Goal: Use online tool/utility: Utilize a website feature to perform a specific function

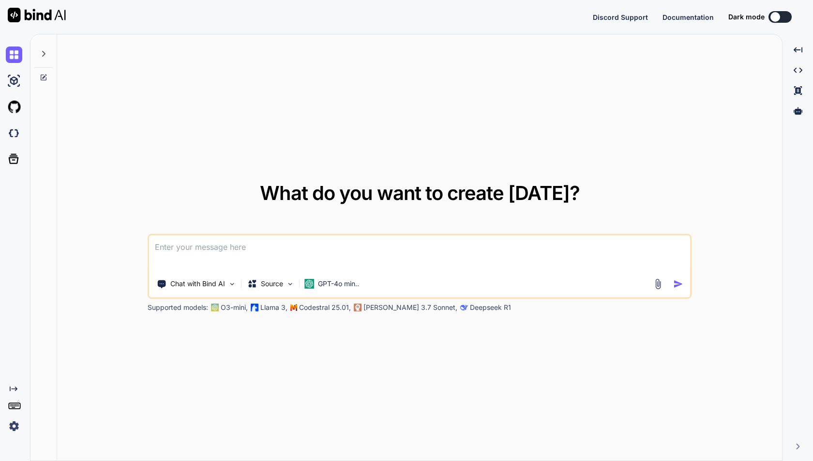
click at [10, 425] on img at bounding box center [14, 426] width 16 height 16
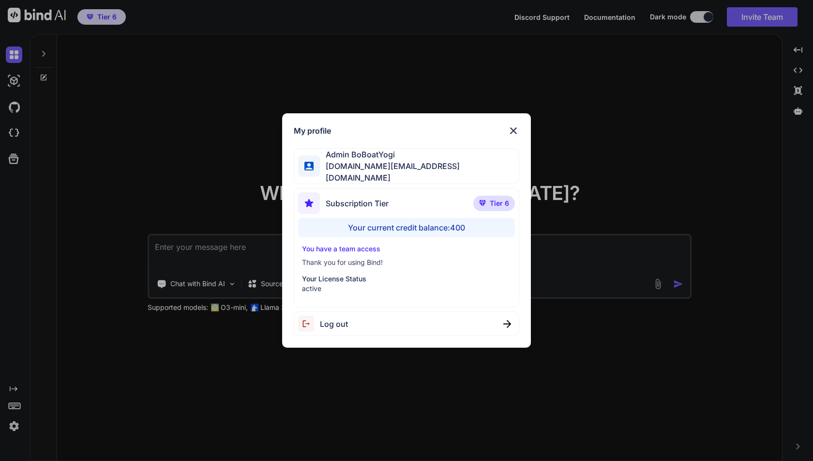
click at [342, 320] on span "Log out" at bounding box center [334, 324] width 28 height 12
type textarea "x"
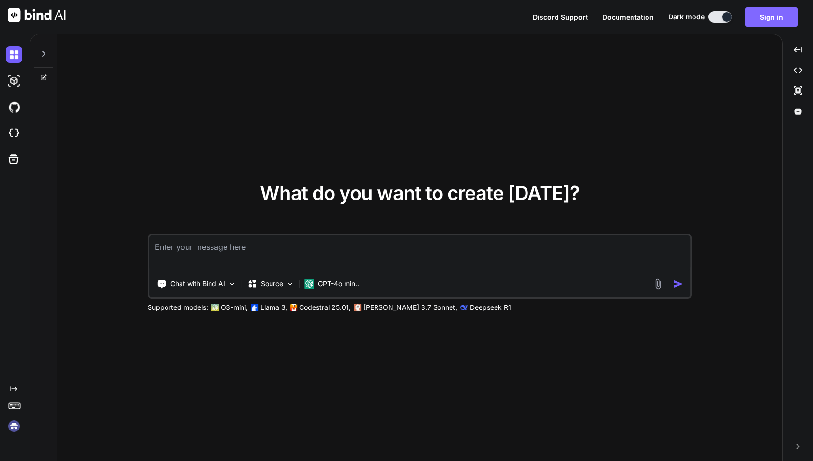
click at [762, 22] on button "Sign in" at bounding box center [771, 16] width 52 height 19
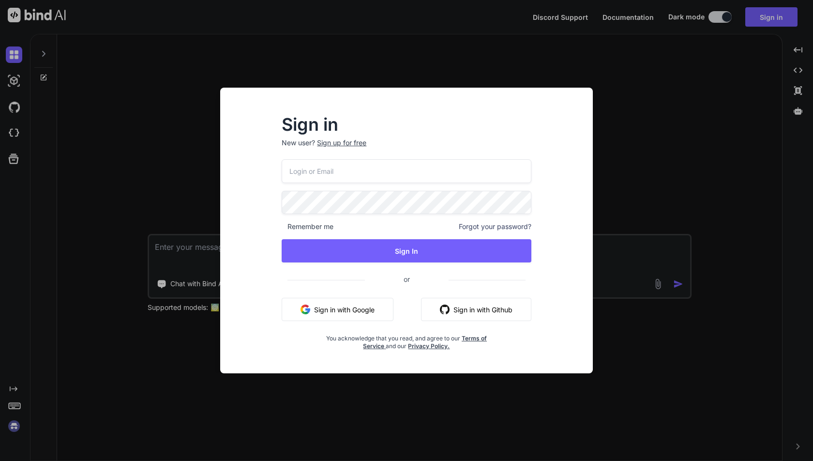
click at [354, 311] on button "Sign in with Google" at bounding box center [338, 309] width 112 height 23
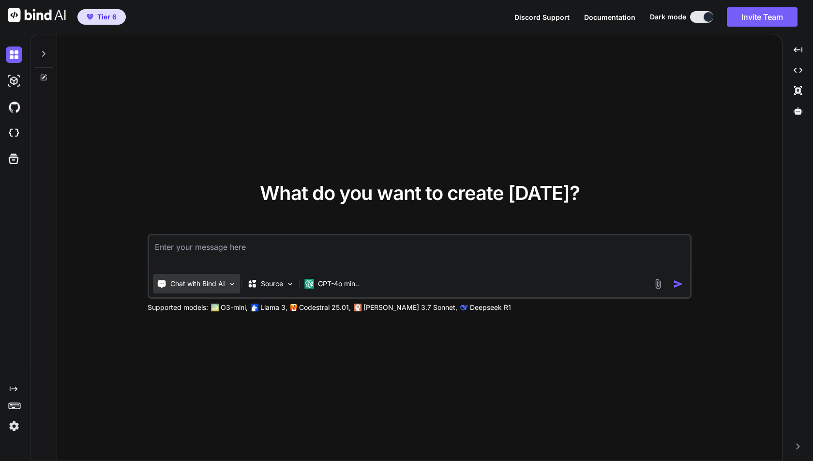
click at [232, 278] on div "Chat with Bind AI" at bounding box center [196, 283] width 87 height 19
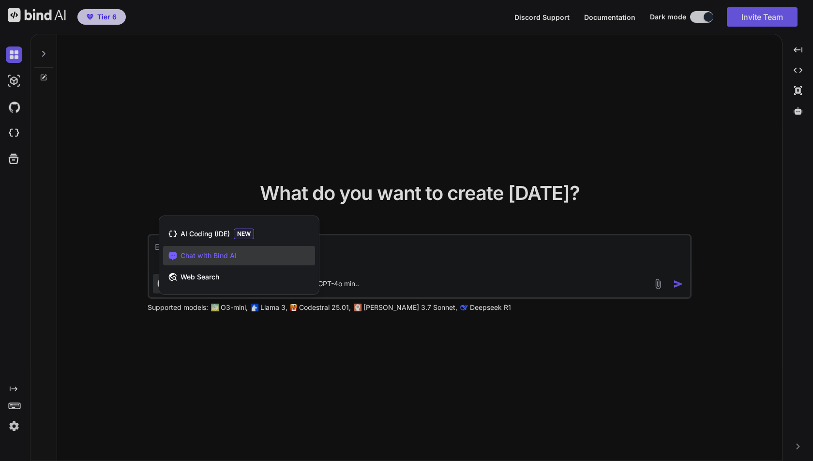
click at [122, 211] on div at bounding box center [406, 230] width 813 height 461
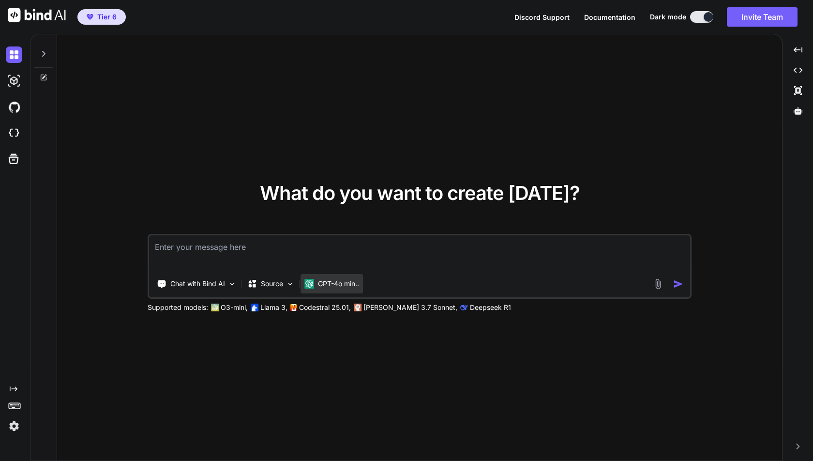
click at [343, 287] on p "GPT-4o min.." at bounding box center [338, 284] width 41 height 10
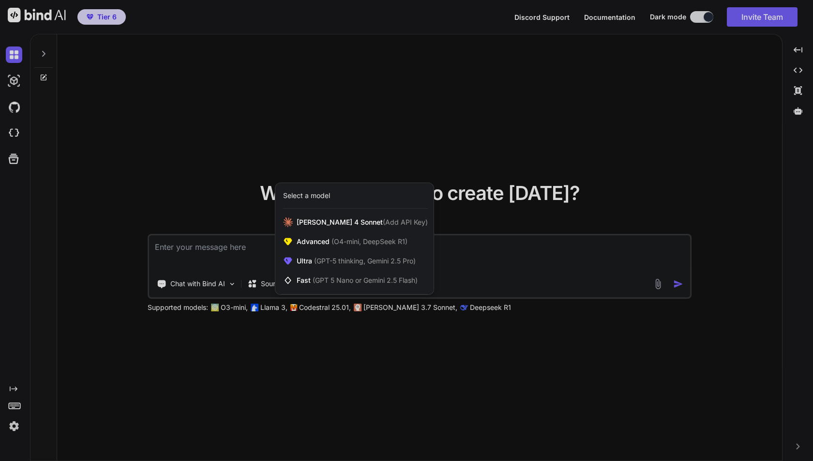
click at [181, 220] on div at bounding box center [406, 230] width 813 height 461
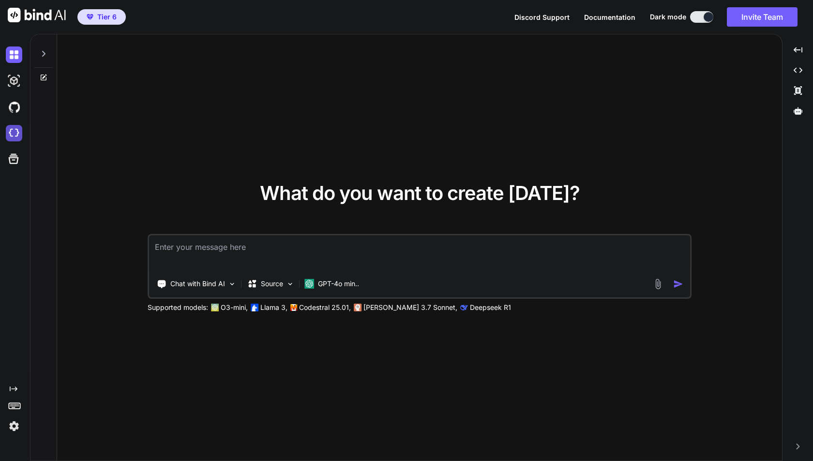
click at [14, 137] on img at bounding box center [14, 133] width 16 height 16
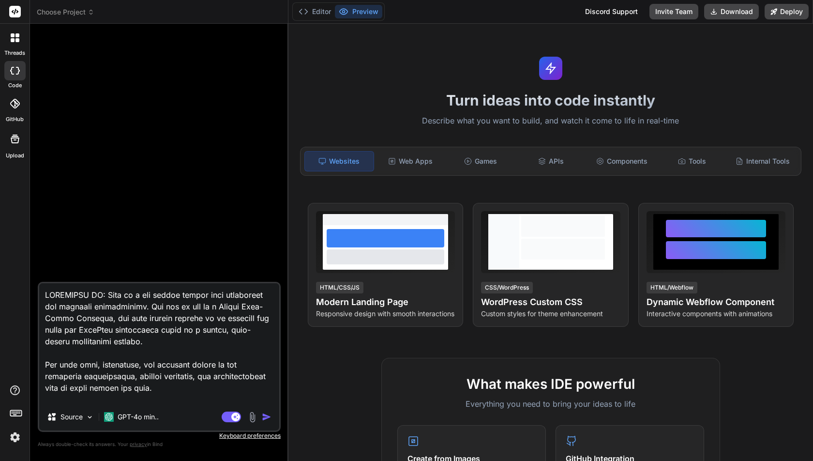
click at [172, 327] on textarea at bounding box center [159, 343] width 240 height 120
click at [81, 11] on span "Choose Project" at bounding box center [66, 12] width 58 height 10
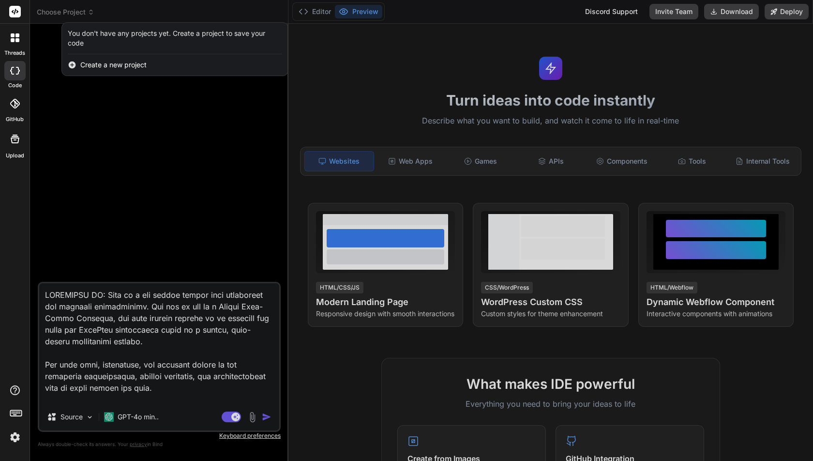
click at [164, 354] on div at bounding box center [406, 230] width 813 height 461
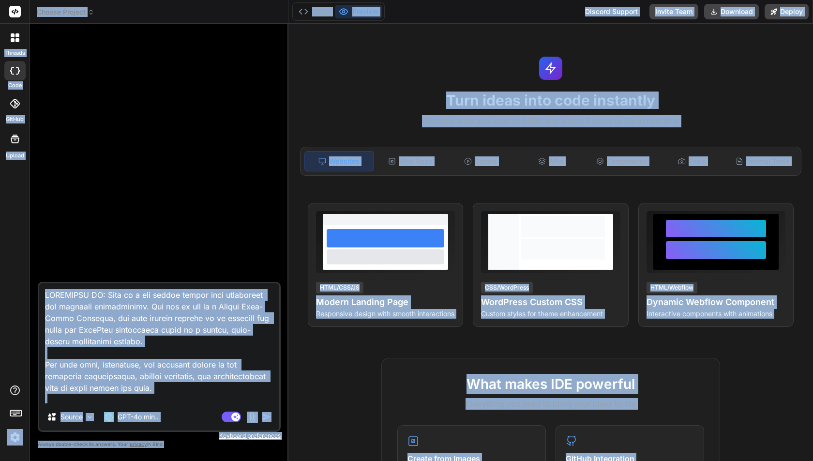
click at [164, 354] on textarea at bounding box center [159, 343] width 240 height 120
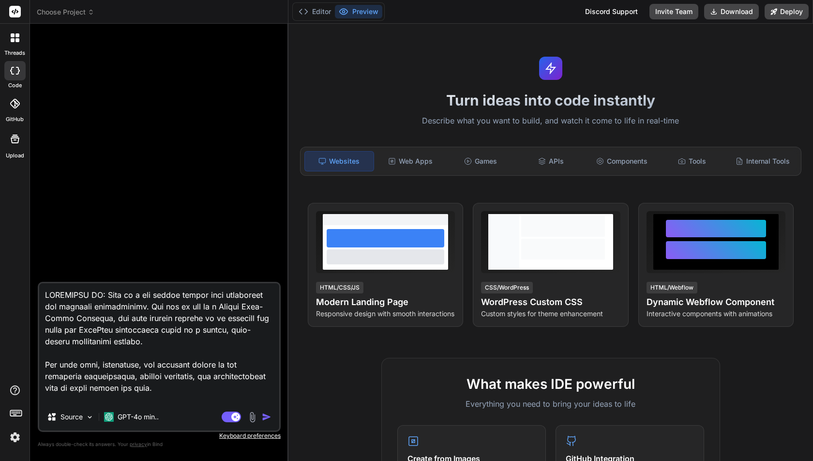
drag, startPoint x: 165, startPoint y: 389, endPoint x: 39, endPoint y: 193, distance: 233.8
click at [39, 193] on div "Source GPT-4o min.. Agent Mode. When this toggle is activated, AI automatically…" at bounding box center [159, 245] width 243 height 429
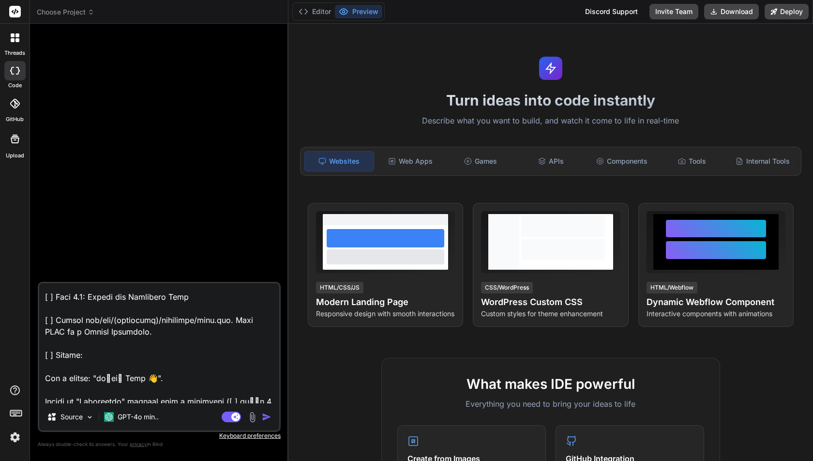
scroll to position [2242, 0]
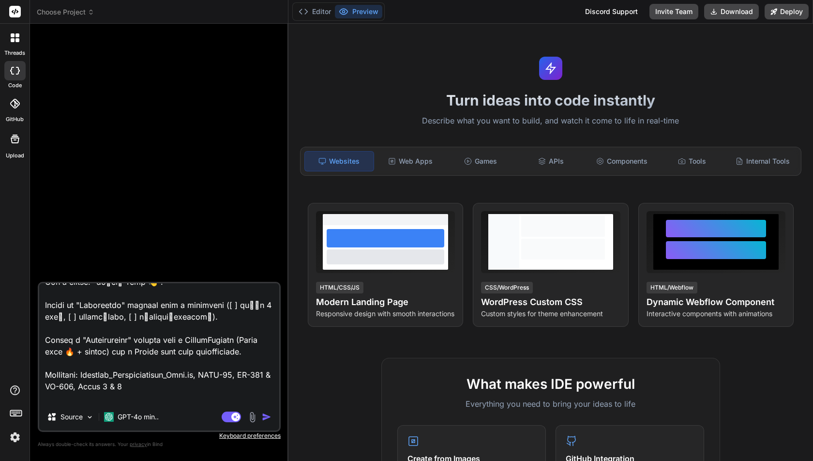
click at [127, 397] on textarea at bounding box center [159, 343] width 240 height 120
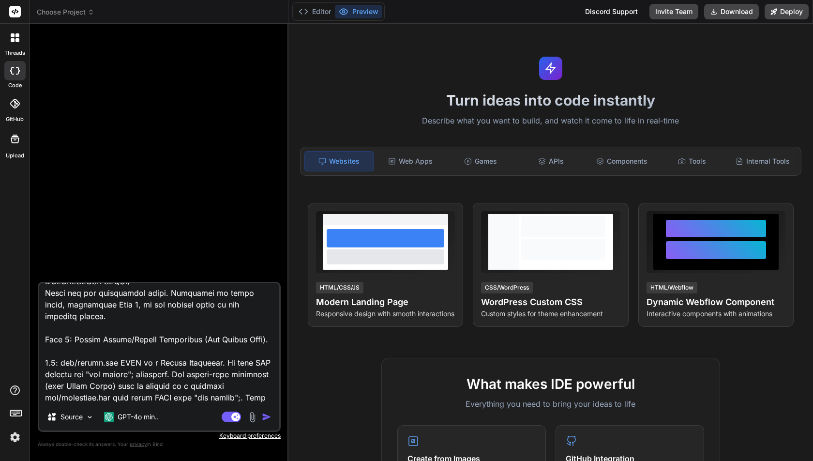
scroll to position [0, 0]
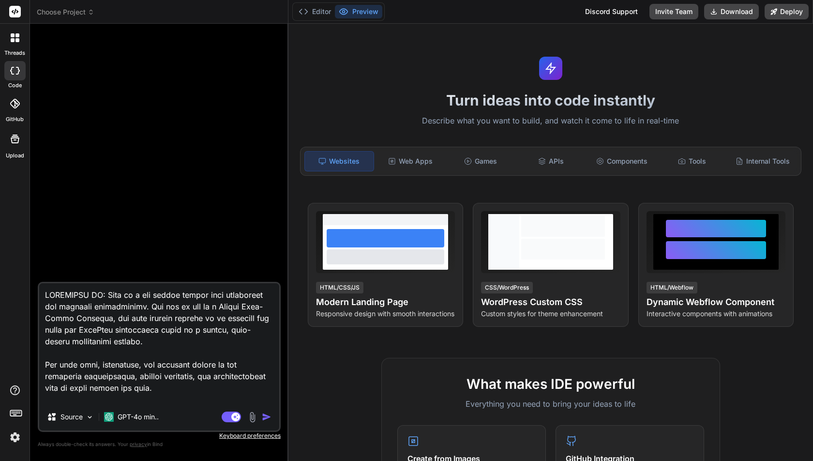
drag, startPoint x: 127, startPoint y: 397, endPoint x: 61, endPoint y: 195, distance: 212.2
click at [61, 195] on div "Source GPT-4o min.. Agent Mode. When this toggle is activated, AI automatically…" at bounding box center [159, 245] width 243 height 429
click at [87, 11] on span "Choose Project" at bounding box center [66, 12] width 58 height 10
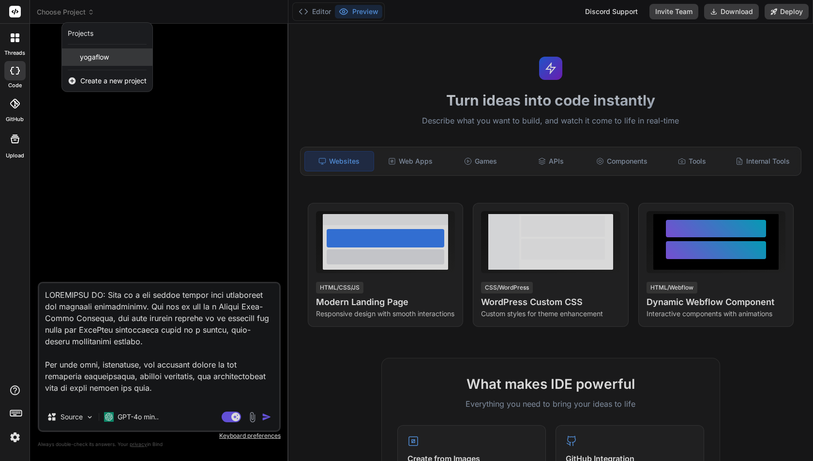
click at [92, 58] on span "yogaflow" at bounding box center [94, 57] width 29 height 10
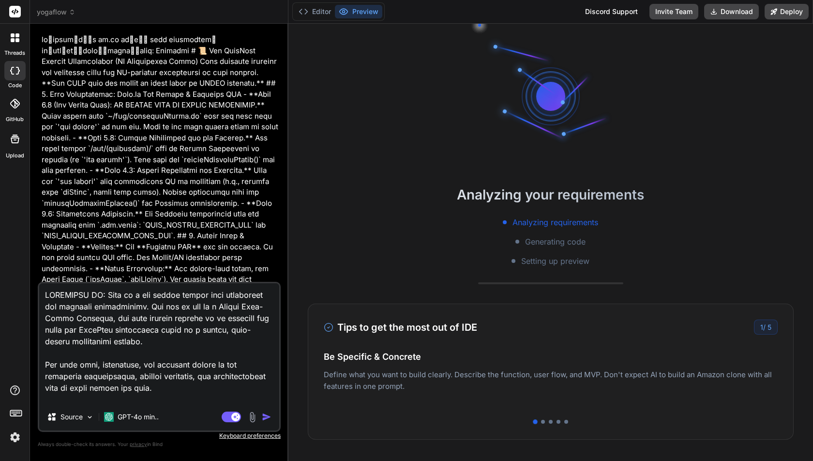
scroll to position [155, 0]
click at [611, 14] on div "Discord Support" at bounding box center [611, 11] width 64 height 15
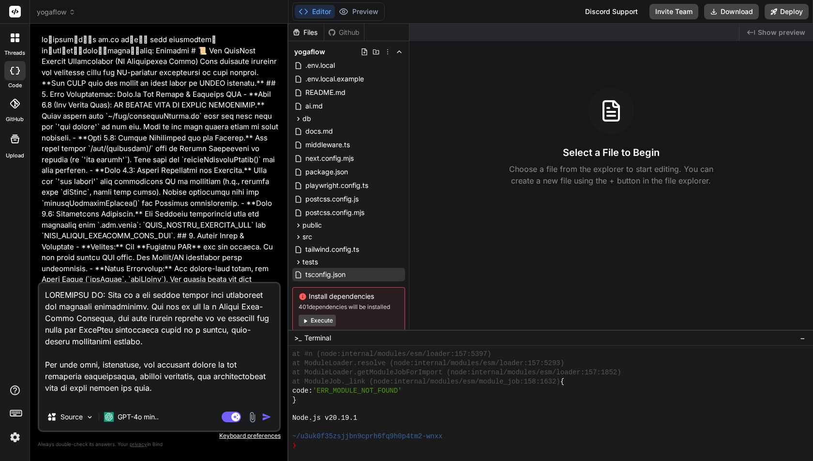
scroll to position [21, 0]
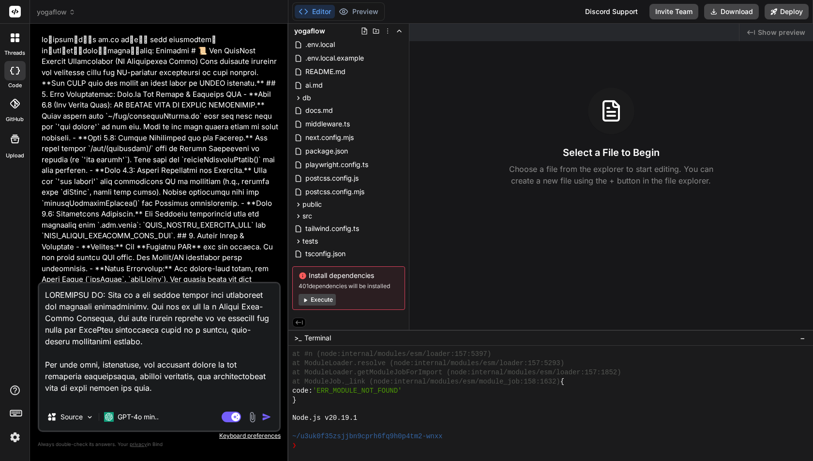
click at [136, 415] on p "GPT-4o min.." at bounding box center [138, 417] width 41 height 10
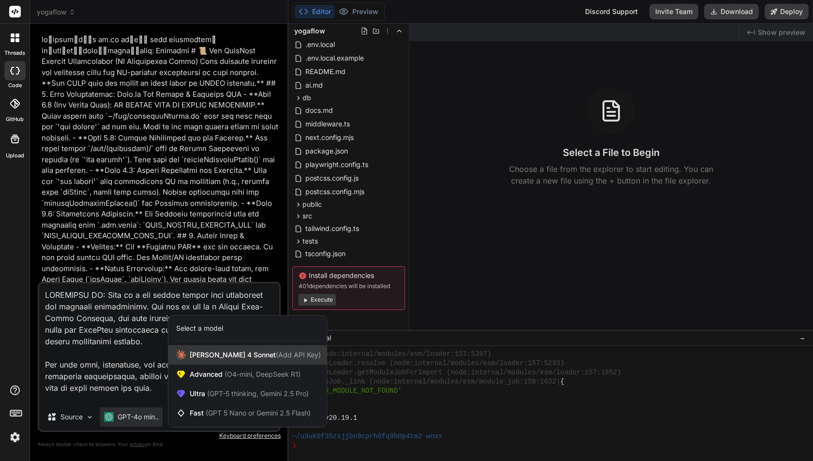
click at [220, 362] on div "[PERSON_NAME] 4 Sonnet (Add API Key)" at bounding box center [247, 354] width 158 height 19
type textarea "x"
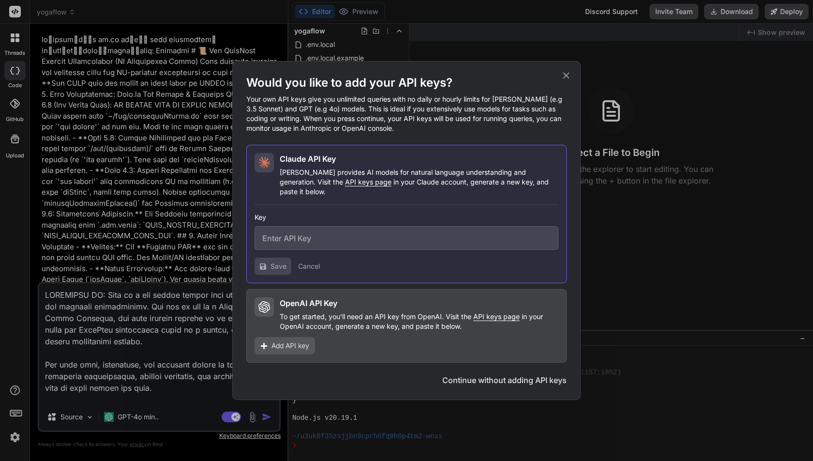
click at [307, 235] on input "text" at bounding box center [406, 238] width 304 height 24
paste input "sk-ant-api03-g8T_c2Ua0ENnzngeB_HCLPkrS4xmJY1-Lmpg_WH2RqszrcP1mRTSp93Useq8d-Bwz1…"
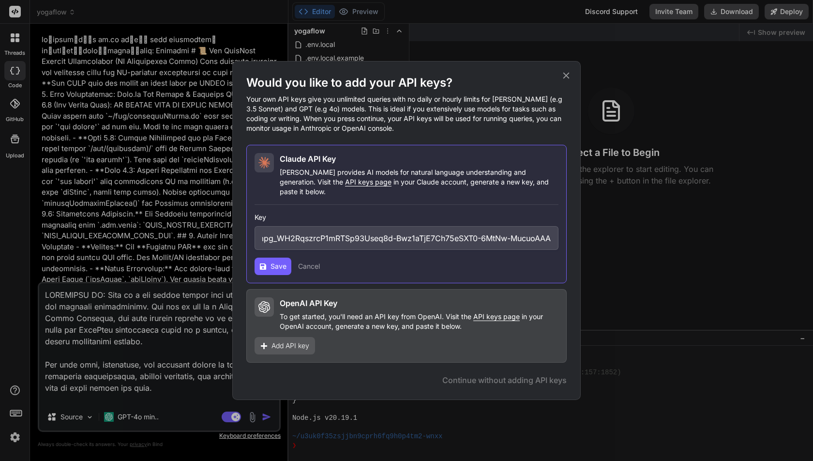
click at [282, 261] on span "Save" at bounding box center [278, 266] width 16 height 10
click at [353, 237] on input "sk-ant-api03-g8T_c2Ua0ENnzngeB_HCLPkrS4xmJY1-Lmpg_WH2RqszrcP1mRTSp93Useq8d-Bwz1…" at bounding box center [406, 238] width 304 height 24
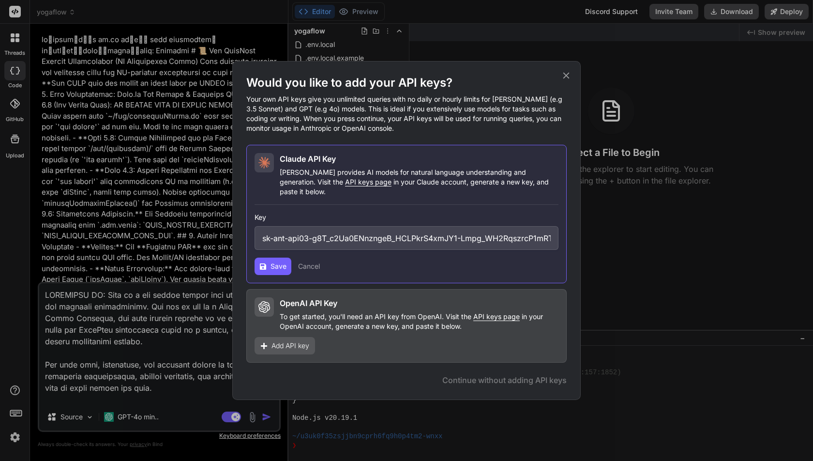
paste input "bnvBD7gqY9vCeiD11grHfVzeQiK3GrZHuF6DjmwsAVBnrCxSMxdEcUB9BOz8vG1A-sgfFYVlfcr5ow7…"
type input "sk-ant-api03-bnvBD7gqY9vCeiD11grHfVzeQiK3GrZHuF6DjmwsAVBnrCxSMxdEcUB9BOz8vG1A-s…"
click at [275, 261] on span "Save" at bounding box center [278, 266] width 16 height 10
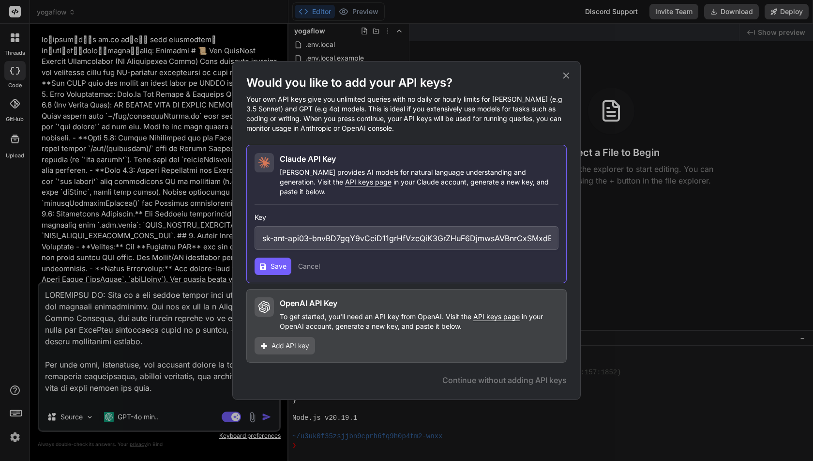
click at [564, 80] on icon at bounding box center [566, 75] width 11 height 11
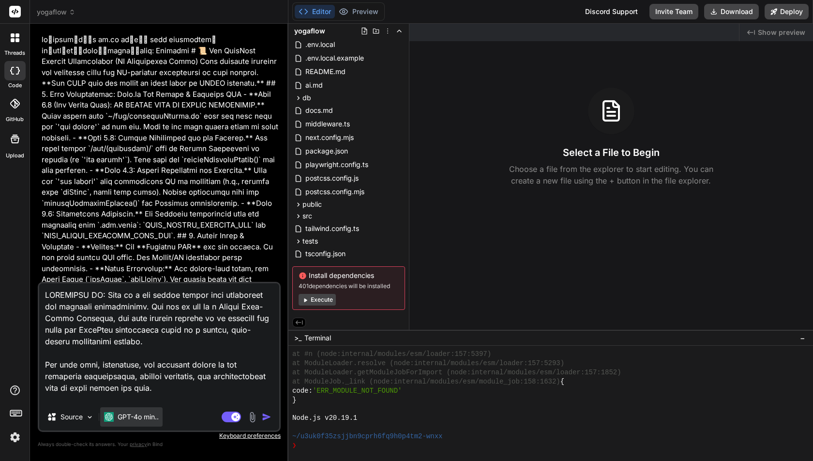
click at [146, 418] on p "GPT-4o min.." at bounding box center [138, 417] width 41 height 10
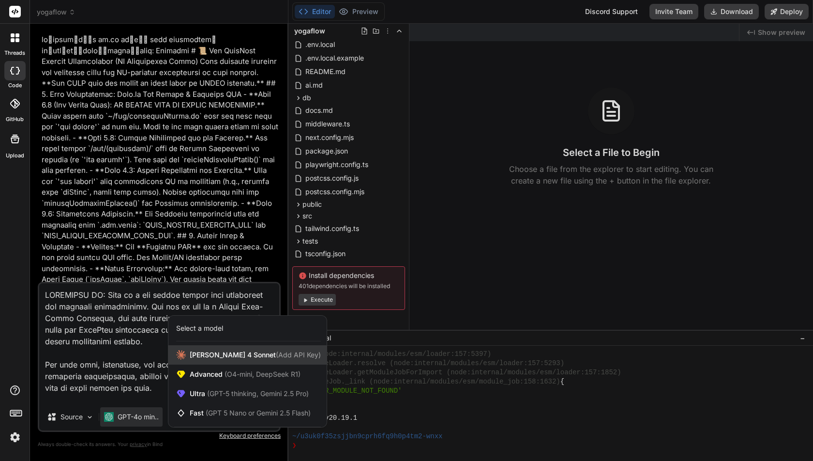
click at [217, 358] on span "[PERSON_NAME] 4 Sonnet (Add API Key)" at bounding box center [255, 355] width 131 height 10
type textarea "x"
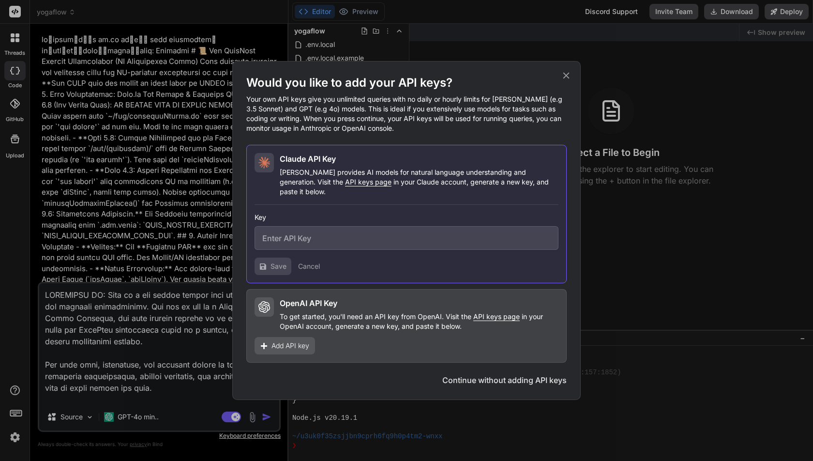
click at [313, 234] on input "text" at bounding box center [406, 238] width 304 height 24
paste input "[URL][DOMAIN_NAME]"
click at [277, 261] on span "Save" at bounding box center [278, 266] width 16 height 10
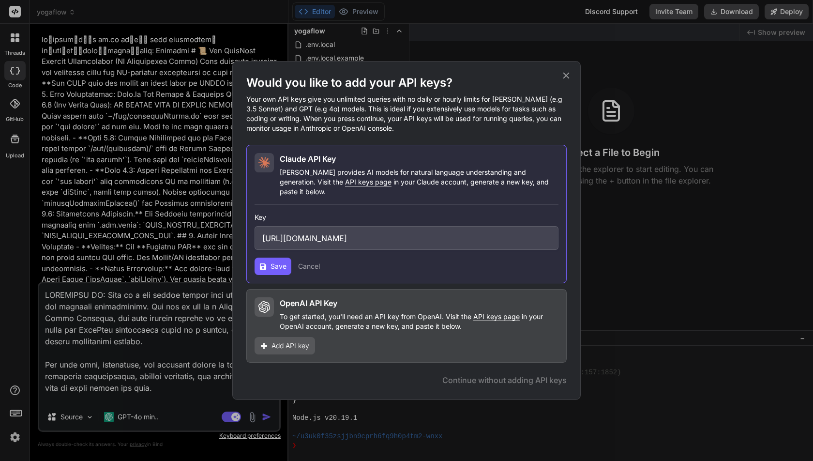
click at [284, 230] on input "[URL][DOMAIN_NAME]" at bounding box center [406, 238] width 304 height 24
paste input "sk-ant-api03-bnvBD7gqY9vCeiD11grHfVzeQiK3GrZHuF6DjmwsAVBnrCxSMxdEcUB9BOz8vG1A-s…"
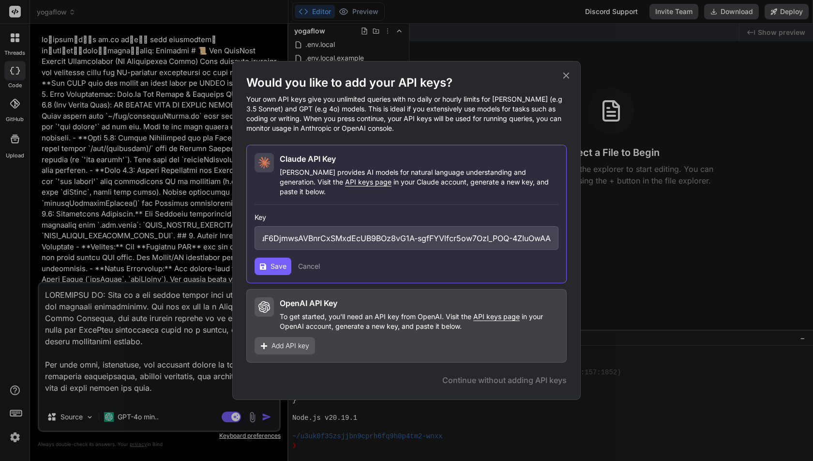
type input "sk-ant-api03-bnvBD7gqY9vCeiD11grHfVzeQiK3GrZHuF6DjmwsAVBnrCxSMxdEcUB9BOz8vG1A-s…"
click at [272, 265] on span "Save" at bounding box center [278, 266] width 16 height 10
click at [568, 79] on icon at bounding box center [566, 76] width 6 height 6
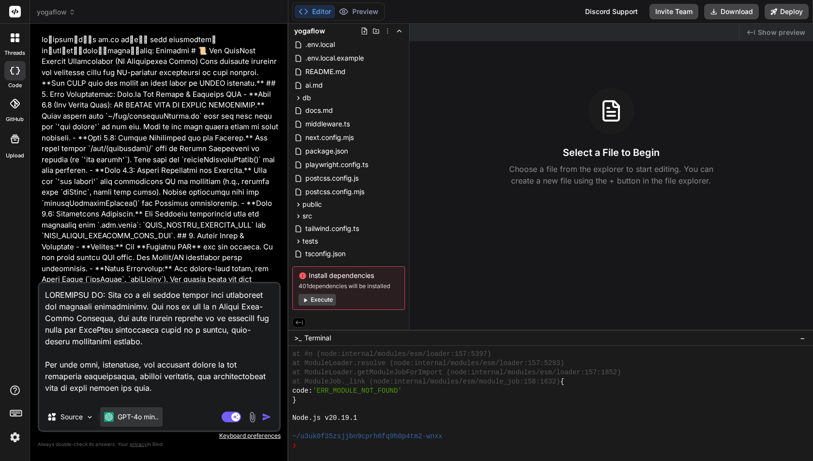
click at [144, 414] on p "GPT-4o min.." at bounding box center [138, 417] width 41 height 10
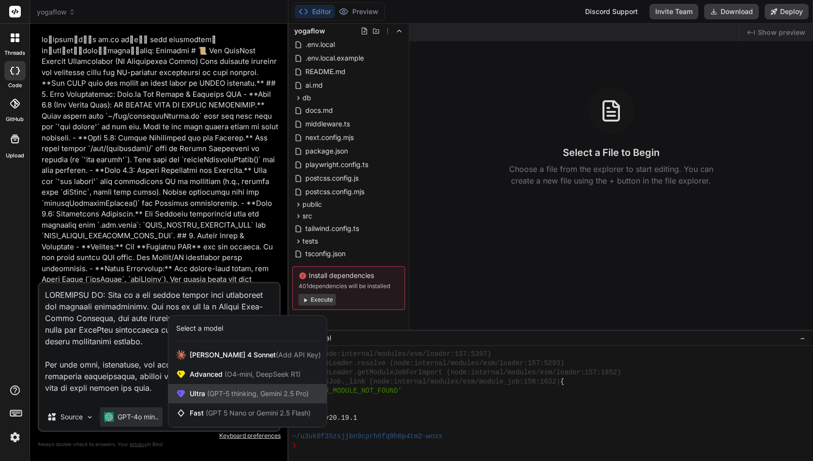
click at [263, 398] on span "Ultra (GPT-5 thinking, Gemini 2.5 Pro)" at bounding box center [249, 393] width 119 height 10
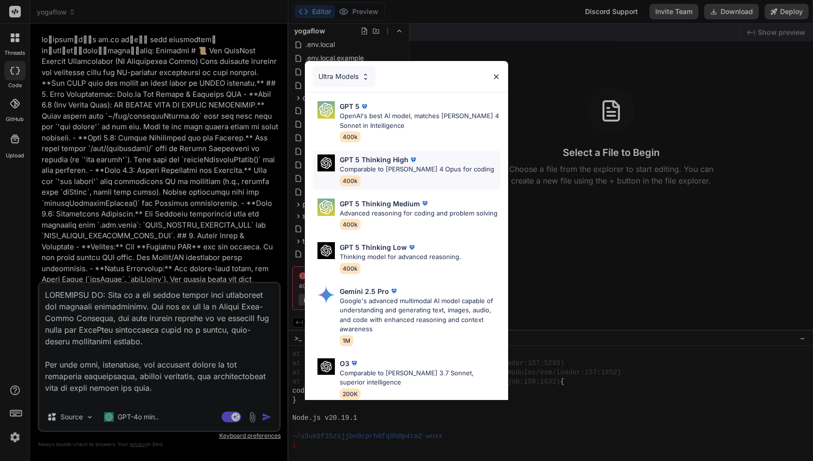
click at [407, 179] on div "GPT 5 Thinking High Comparable to [PERSON_NAME] 4 Opus for coding 400k" at bounding box center [417, 169] width 154 height 31
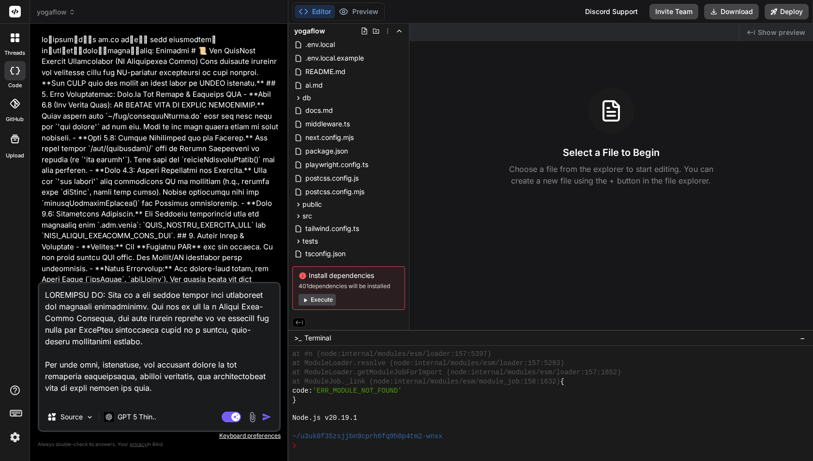
click at [268, 416] on img "button" at bounding box center [267, 417] width 10 height 10
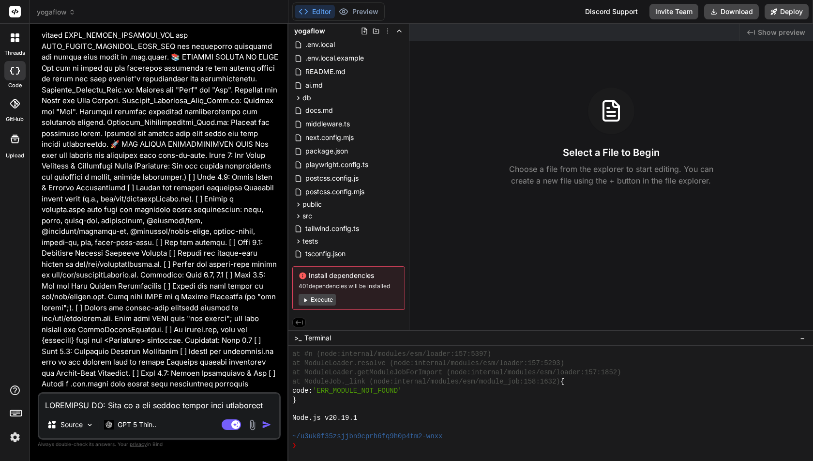
scroll to position [4139, 0]
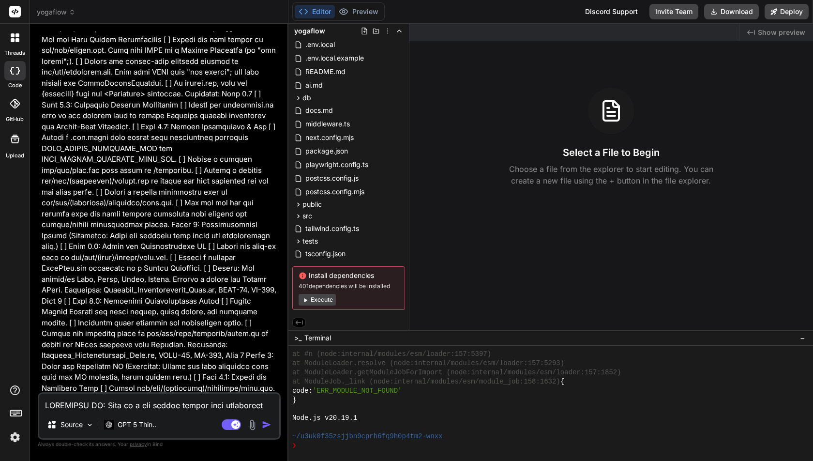
type textarea "x"
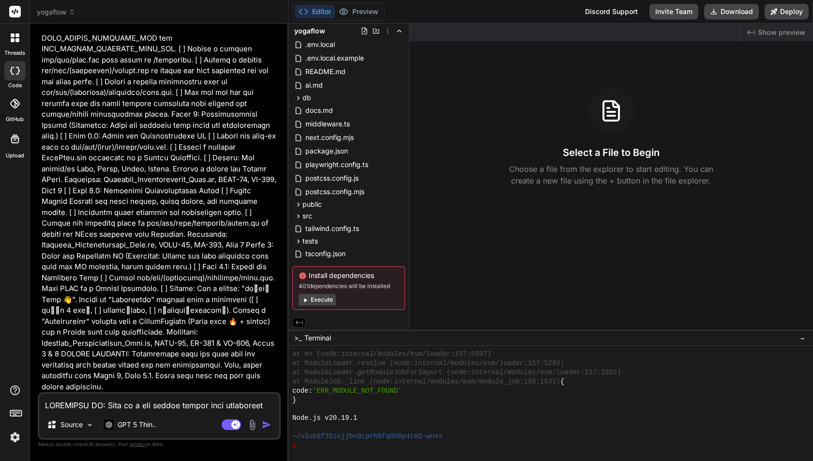
scroll to position [4298, 0]
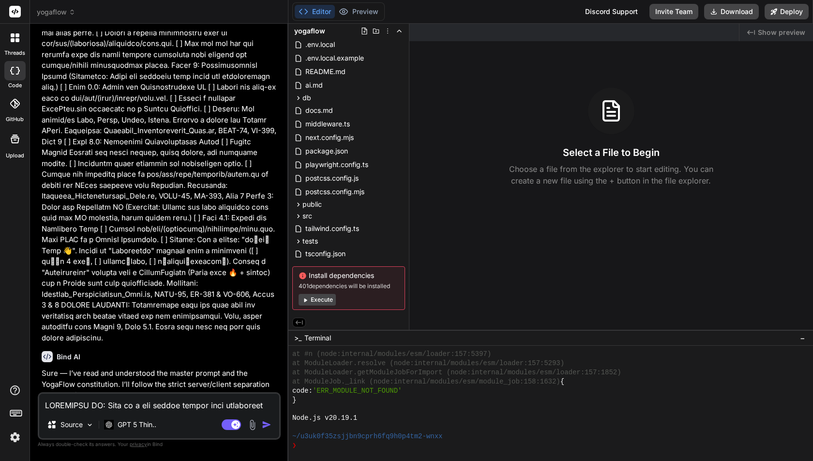
click at [158, 403] on textarea at bounding box center [159, 401] width 240 height 17
type textarea "y"
type textarea "x"
type textarea "ye"
type textarea "x"
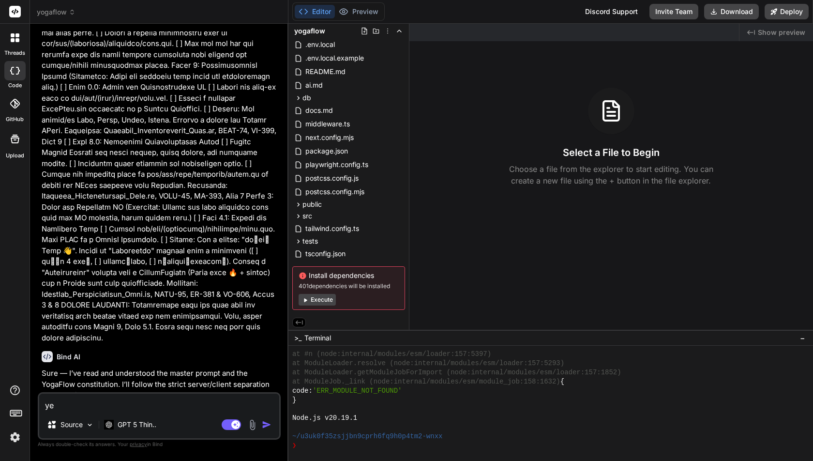
type textarea "yes"
type textarea "x"
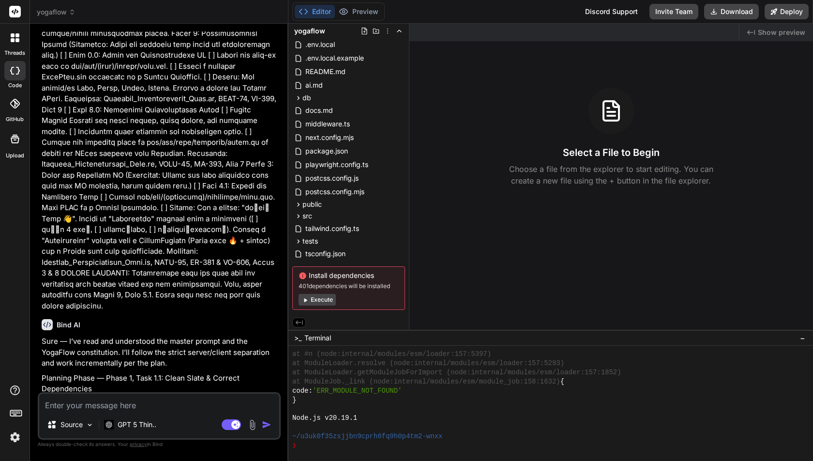
scroll to position [4318, 0]
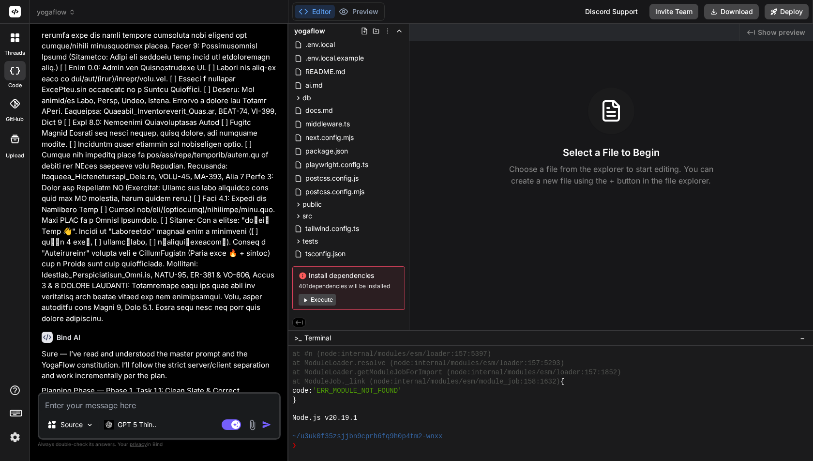
drag, startPoint x: 176, startPoint y: 353, endPoint x: 42, endPoint y: 342, distance: 135.0
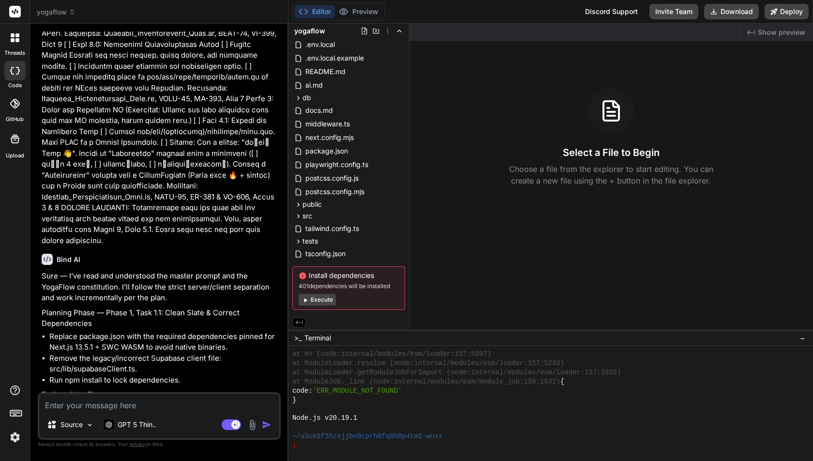
scroll to position [4396, 0]
click at [321, 153] on span "package.json" at bounding box center [326, 151] width 45 height 12
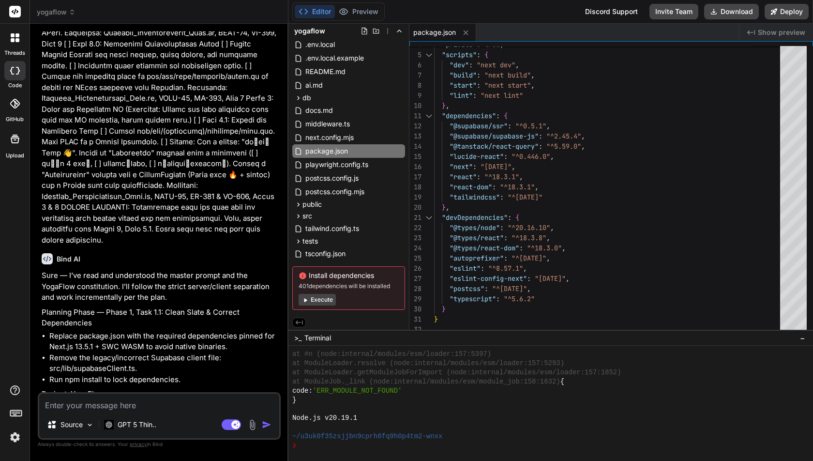
click at [592, 346] on div at bounding box center [550, 402] width 524 height 115
type textarea "x"
type textarea ""autoprefixer": "^[DATE]", "eslint": "^8.57.0", "eslint-config-next": "13.5.1",…"
type textarea "x"
type textarea "export default nextConfig;"
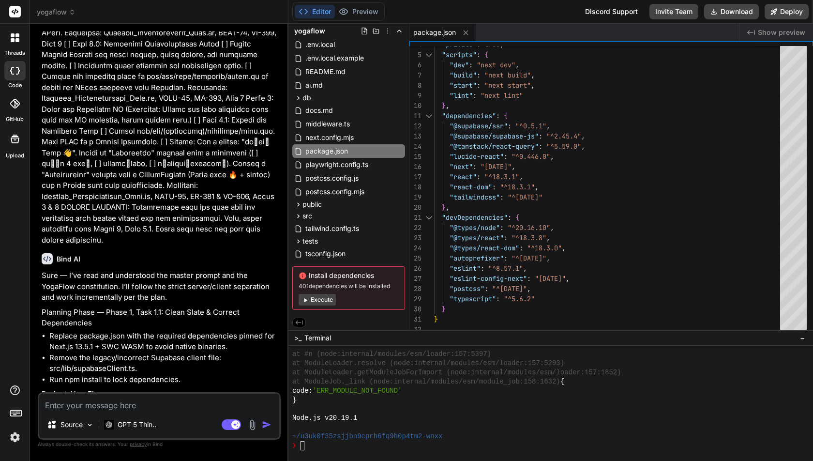
type textarea "x"
type textarea ""paths": { "@/*": ["./src/*"] } }, "include": ["next-env.d.ts", "src/**/*"], "e…"
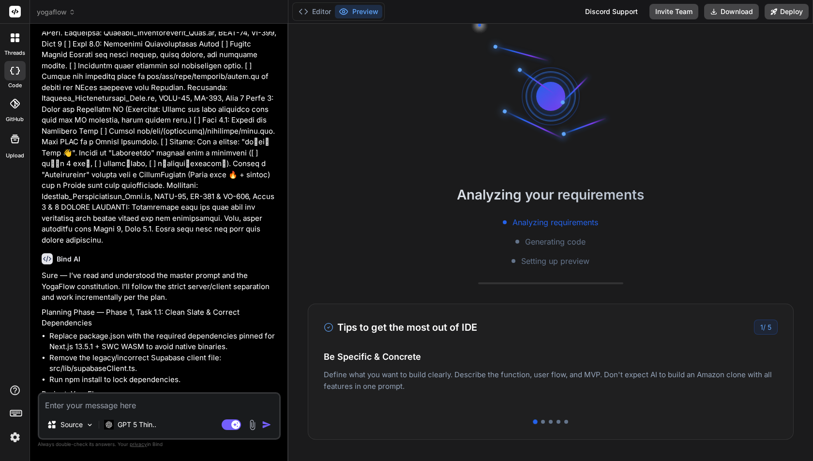
type textarea "x"
